Goal: Navigation & Orientation: Find specific page/section

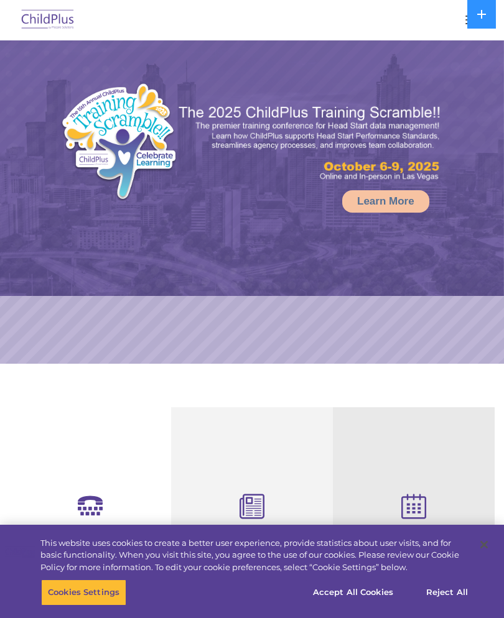
select select "MEDIUM"
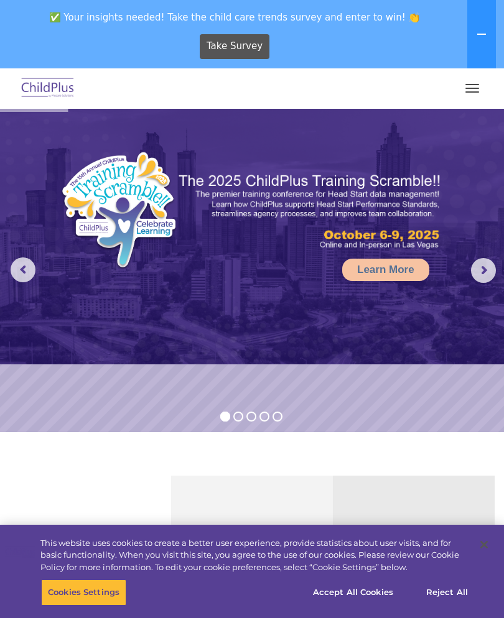
click at [475, 88] on span "button" at bounding box center [472, 88] width 14 height 1
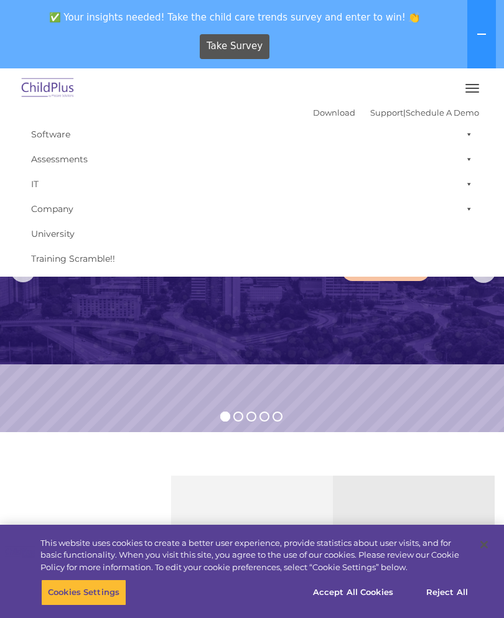
click at [469, 91] on span "button" at bounding box center [472, 91] width 14 height 1
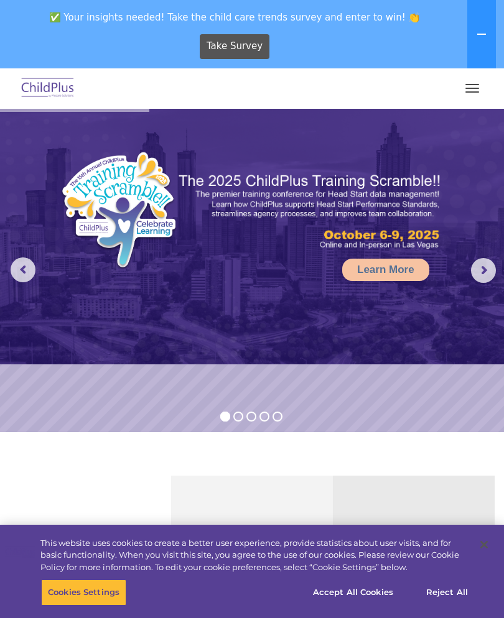
click at [472, 89] on button "button" at bounding box center [472, 88] width 26 height 20
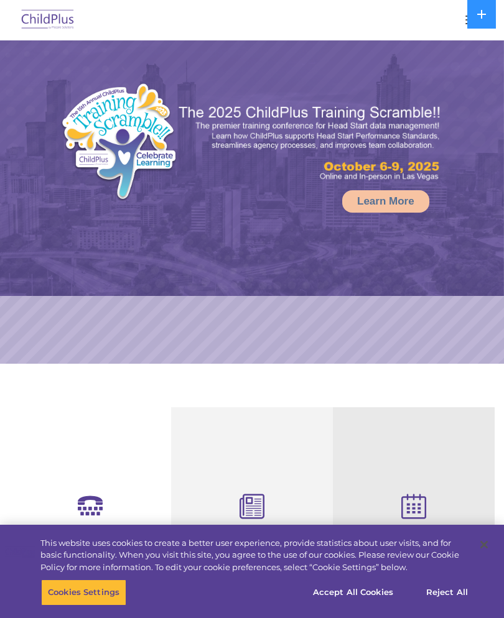
select select "MEDIUM"
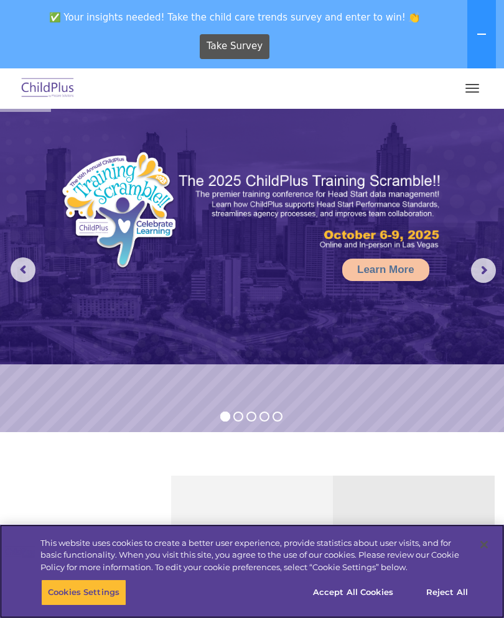
click at [467, 90] on button "button" at bounding box center [472, 88] width 26 height 20
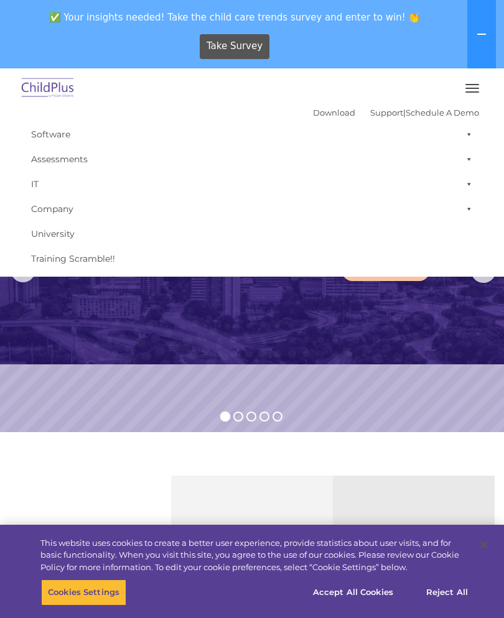
click at [103, 137] on link "Software" at bounding box center [252, 134] width 454 height 25
